Goal: Information Seeking & Learning: Learn about a topic

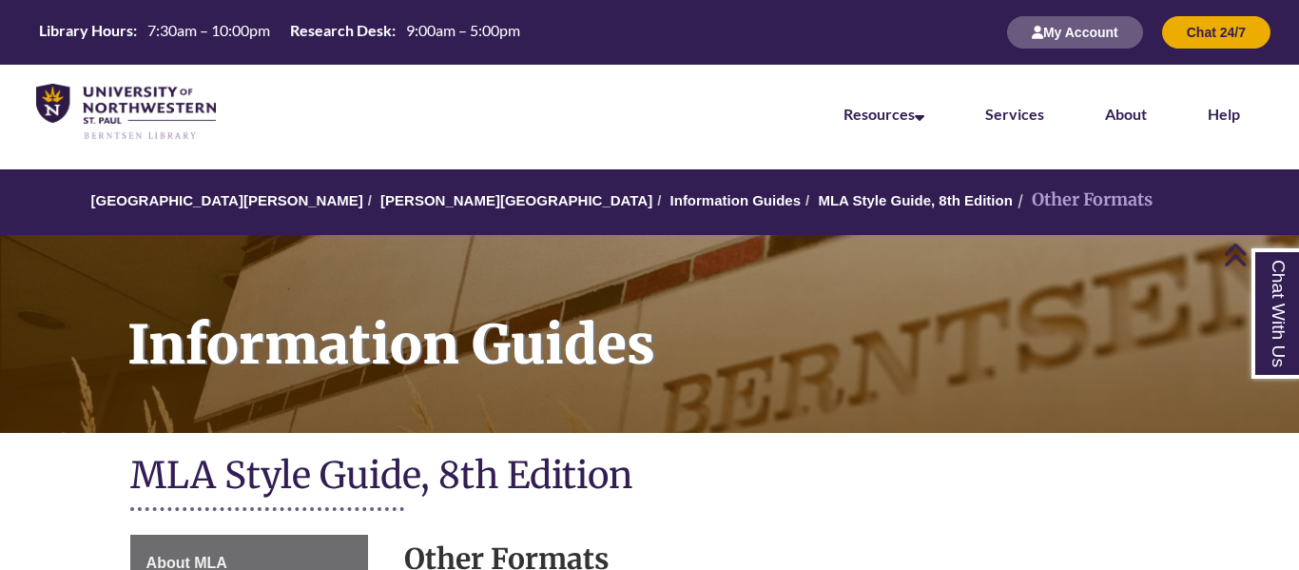
scroll to position [5, 0]
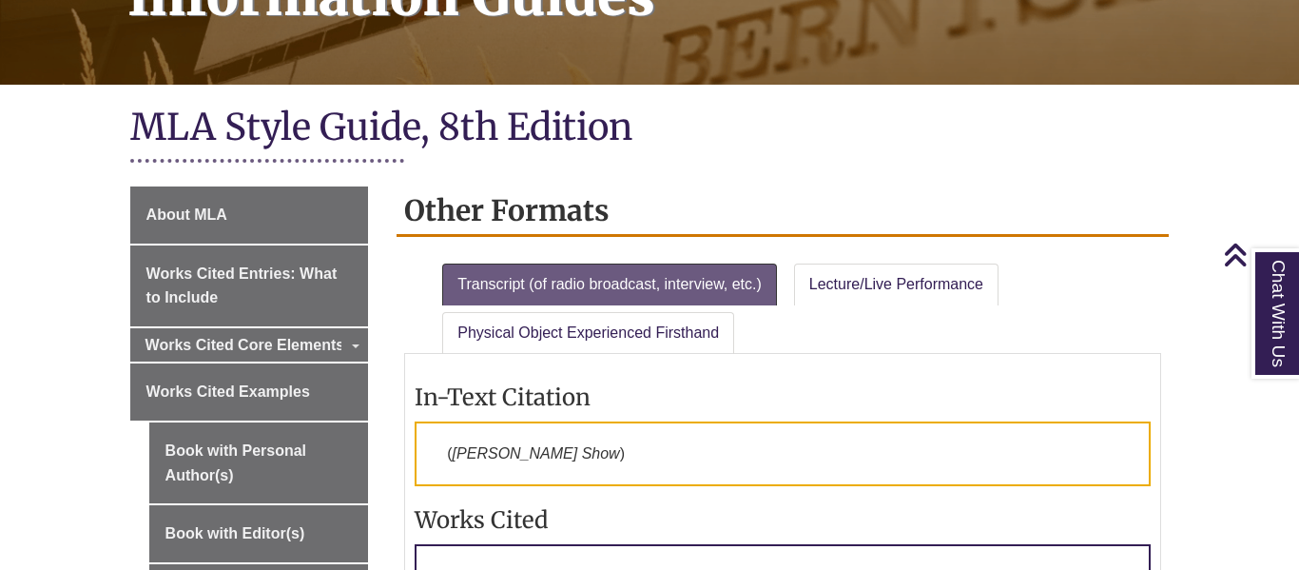
scroll to position [350, 0]
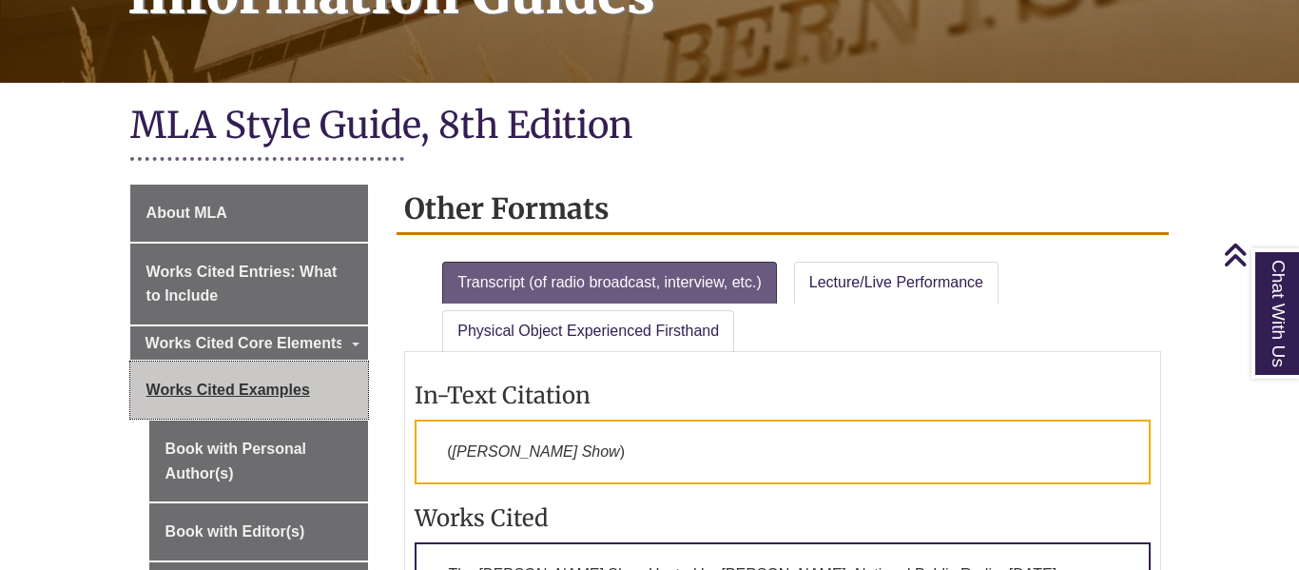
click at [320, 390] on link "Works Cited Examples" at bounding box center [249, 389] width 239 height 57
click at [277, 390] on span "Works Cited Examples" at bounding box center [228, 389] width 164 height 16
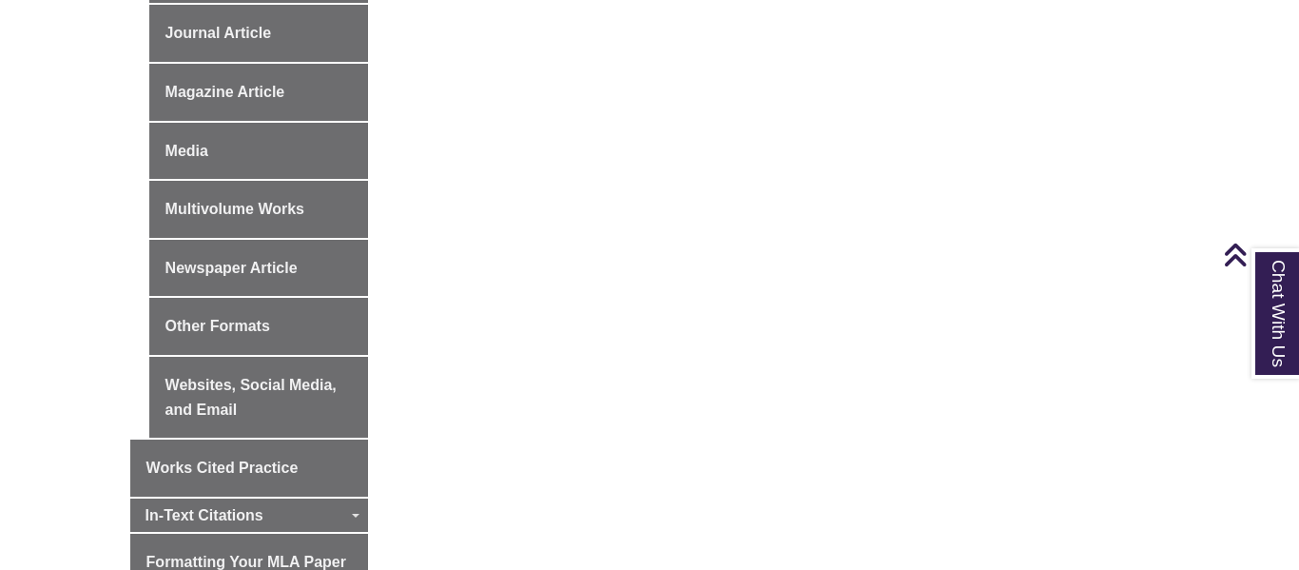
scroll to position [1179, 0]
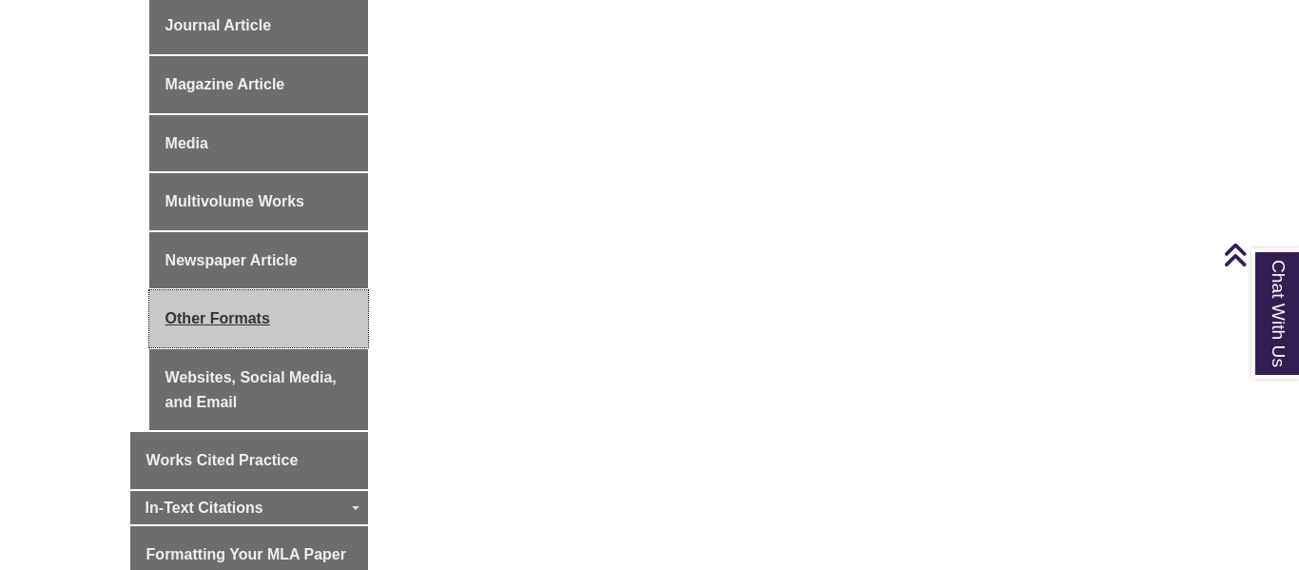
click at [239, 325] on link "Other Formats" at bounding box center [259, 318] width 220 height 57
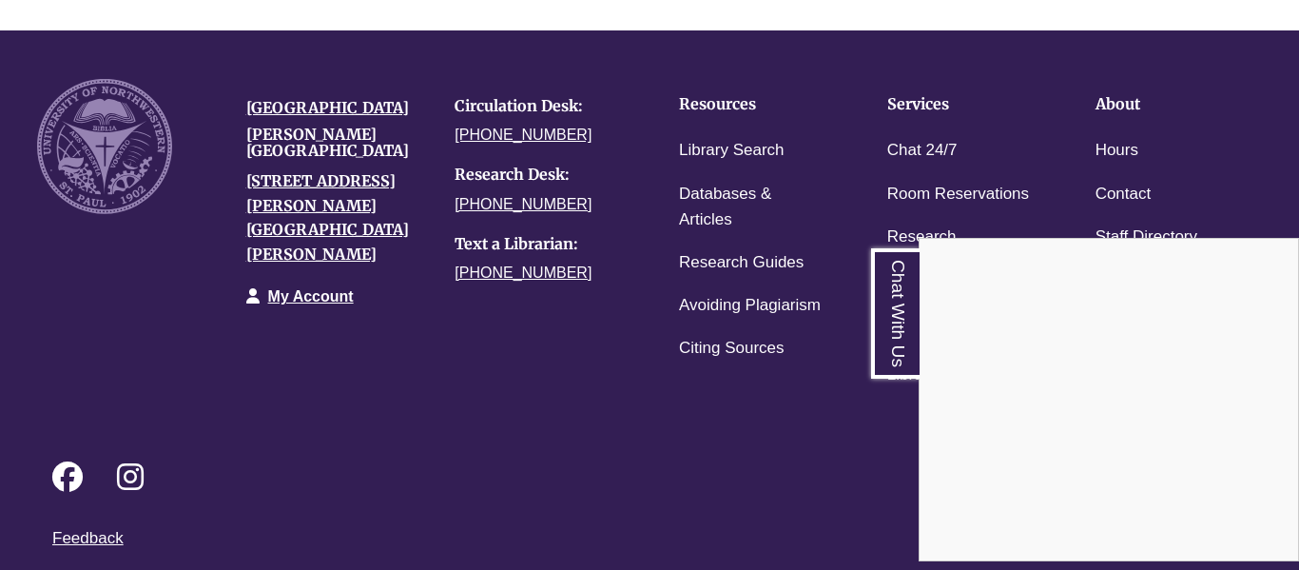
scroll to position [2133, 0]
